Goal: Navigation & Orientation: Understand site structure

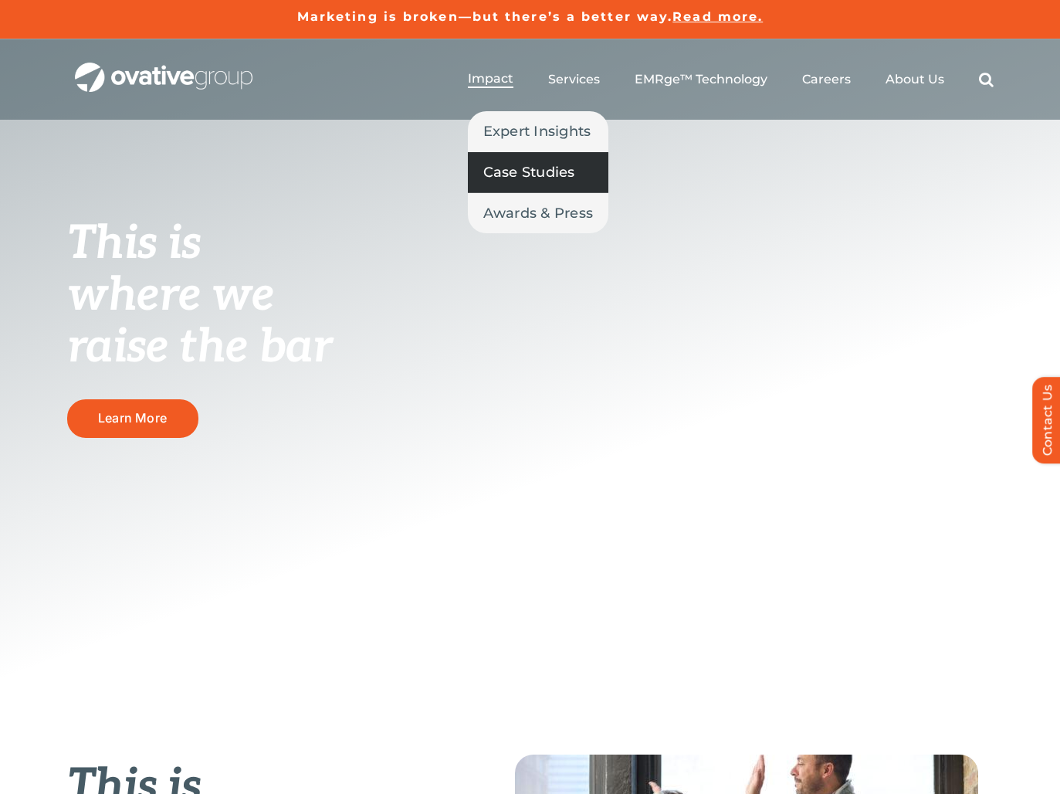
click at [515, 172] on span "Case Studies" at bounding box center [529, 172] width 92 height 22
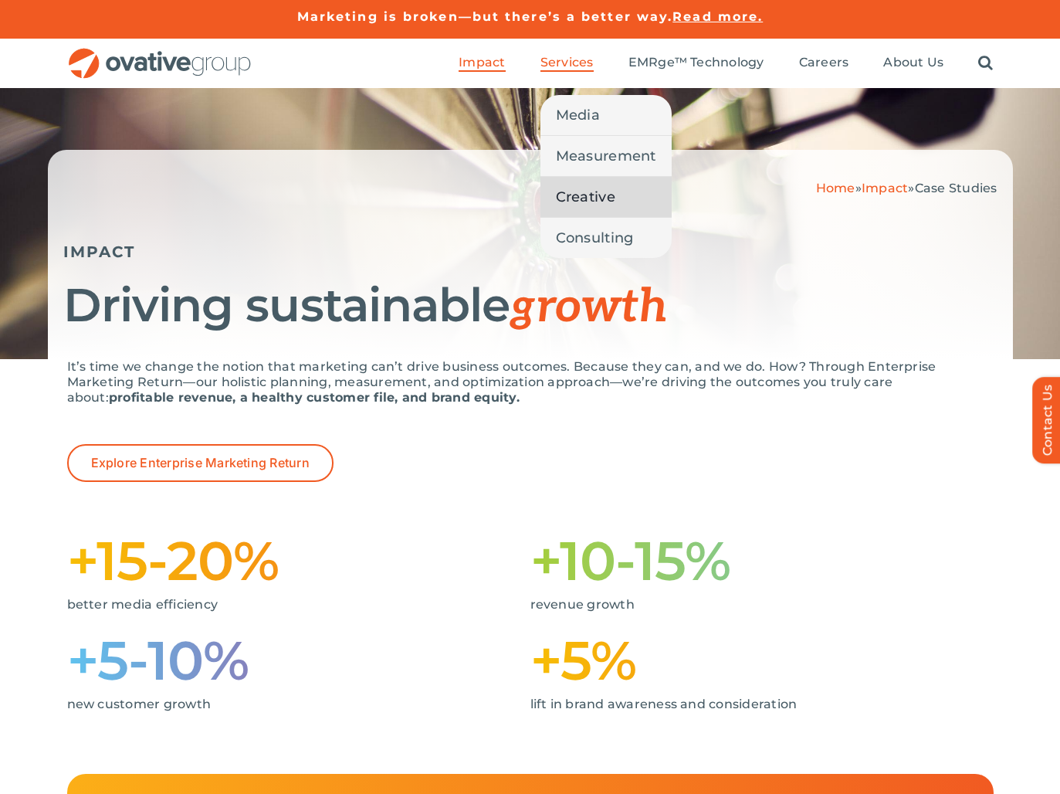
click at [592, 198] on span "Creative" at bounding box center [585, 197] width 59 height 22
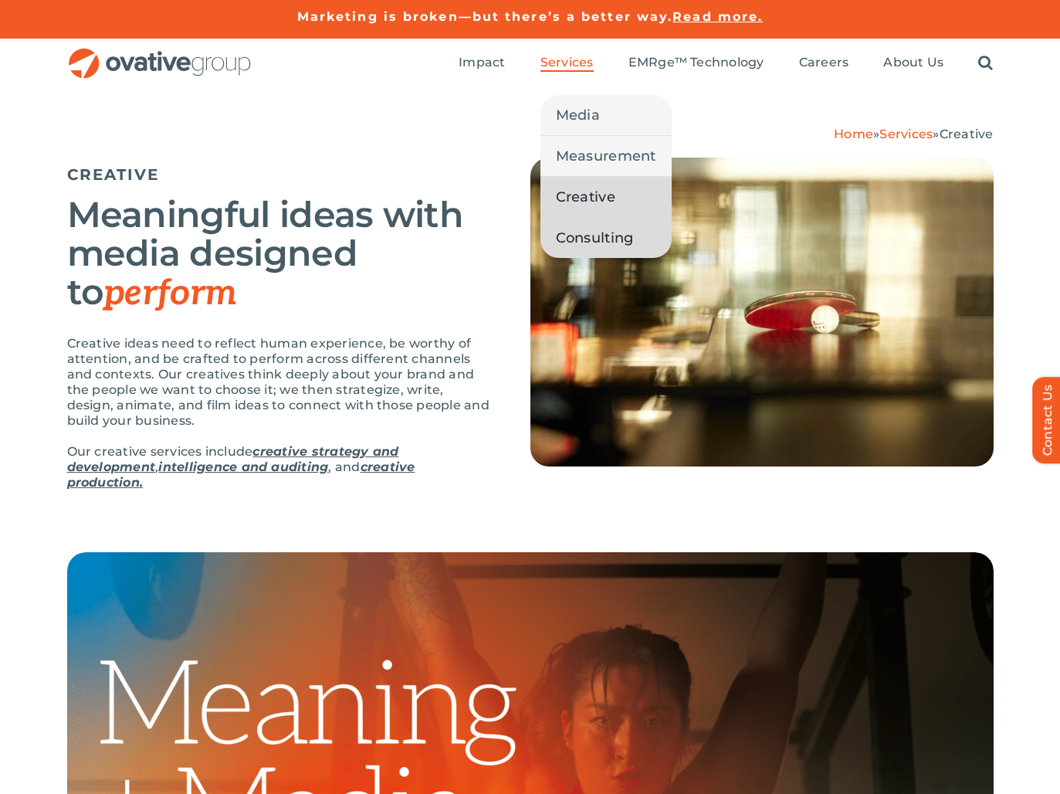
click at [647, 234] on link "Consulting" at bounding box center [605, 238] width 131 height 40
click at [581, 110] on span "Media" at bounding box center [578, 115] width 44 height 22
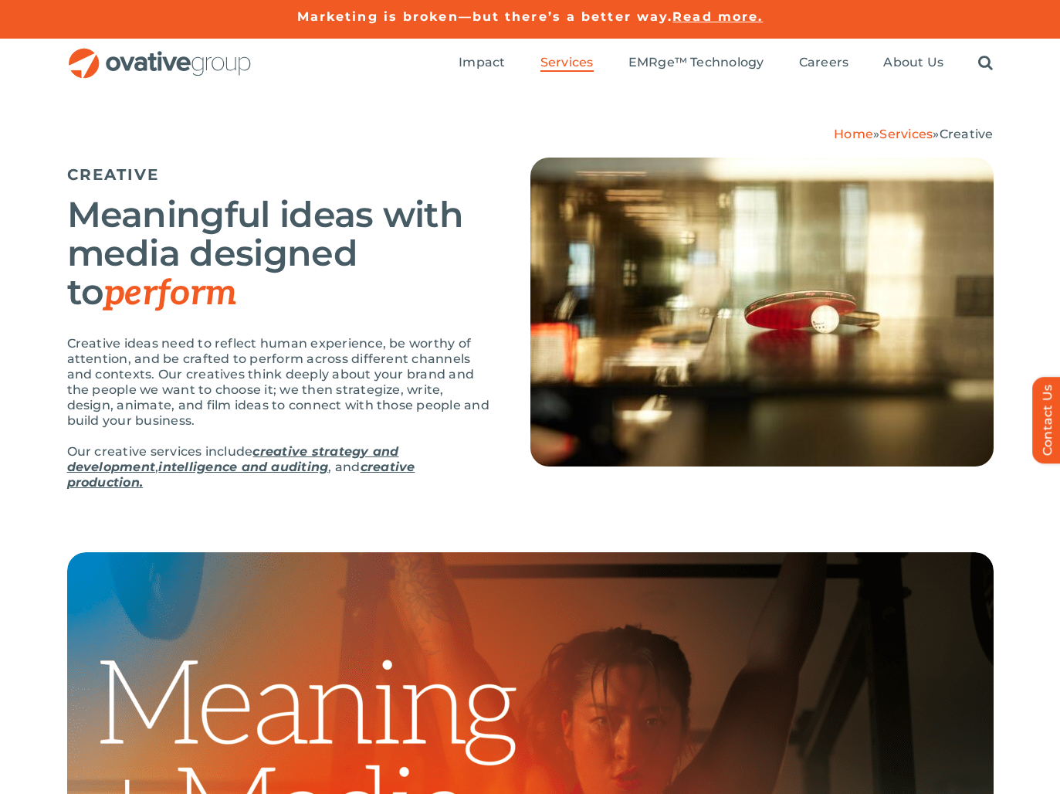
click at [1030, 278] on div "Home » Services » Creative CREATIVE Meaningful ideas with media designed to per…" at bounding box center [530, 320] width 1060 height 464
click at [203, 124] on div "Home » Services » Creative CREATIVE Meaningful ideas with media designed to per…" at bounding box center [530, 308] width 926 height 395
